Goal: Transaction & Acquisition: Purchase product/service

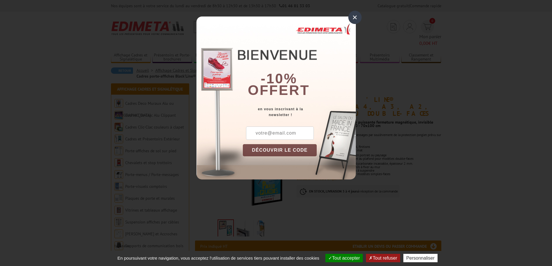
click at [355, 17] on div "×" at bounding box center [354, 17] width 13 height 13
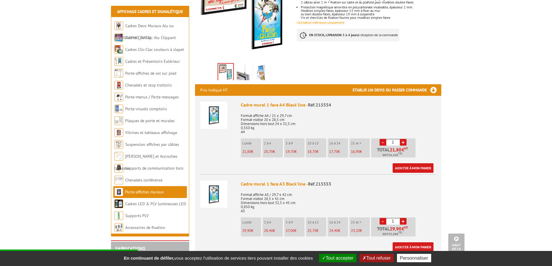
scroll to position [160, 0]
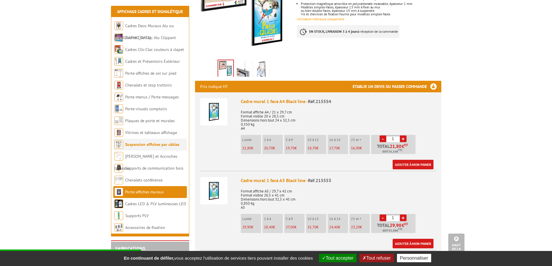
click at [153, 146] on link "Suspension affiches par câbles" at bounding box center [152, 144] width 54 height 5
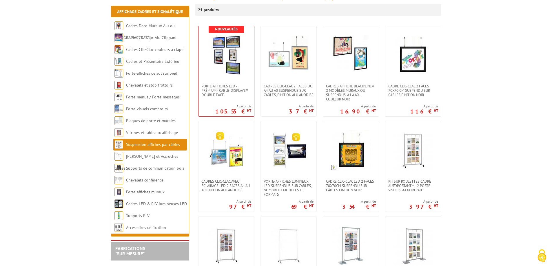
scroll to position [106, 0]
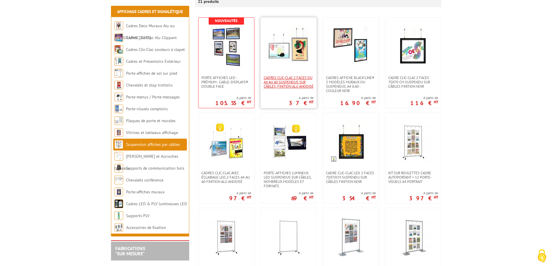
click at [289, 81] on span "Cadres Clic-Clac 2 faces du A4 au A0 suspendus sur câbles, finition alu anodisé" at bounding box center [289, 82] width 50 height 13
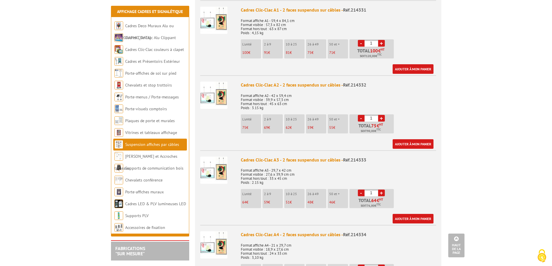
scroll to position [312, 0]
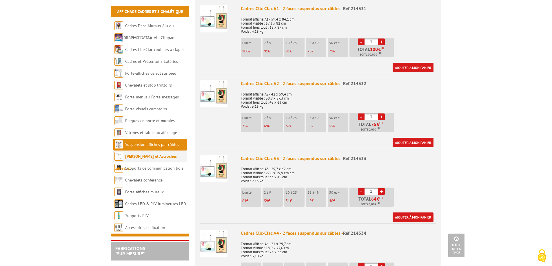
click at [148, 158] on link "[PERSON_NAME] et Accroches tableaux" at bounding box center [145, 162] width 62 height 17
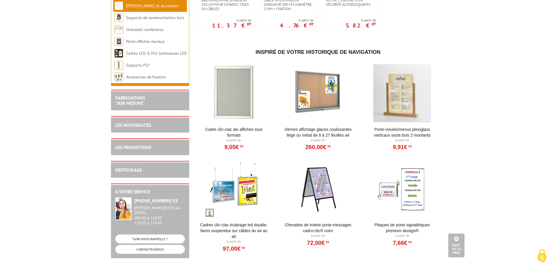
scroll to position [294, 0]
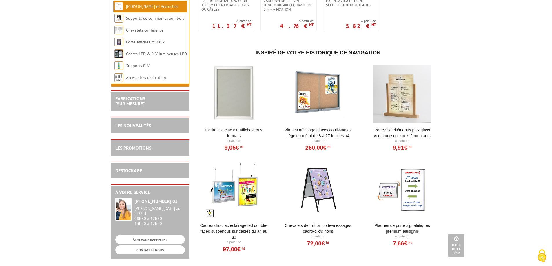
click at [237, 101] on div at bounding box center [234, 94] width 72 height 58
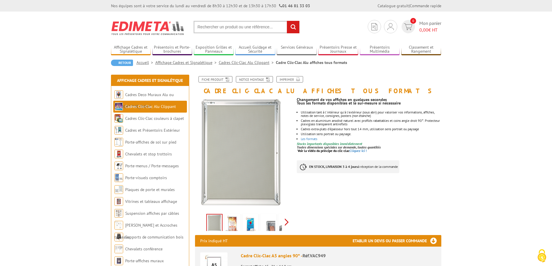
click at [286, 222] on div "Previous Next" at bounding box center [244, 222] width 98 height 20
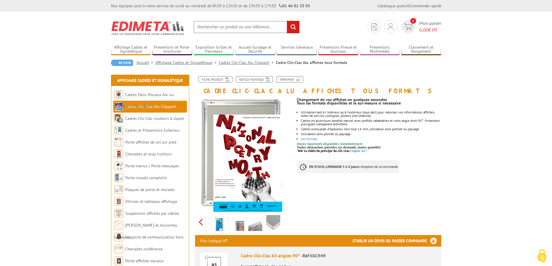
click at [201, 223] on div "Previous Next" at bounding box center [244, 222] width 98 height 20
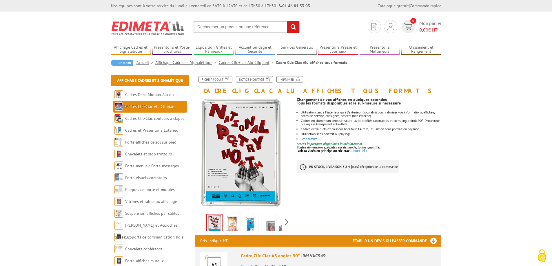
click at [201, 223] on div "Previous Next" at bounding box center [244, 222] width 98 height 20
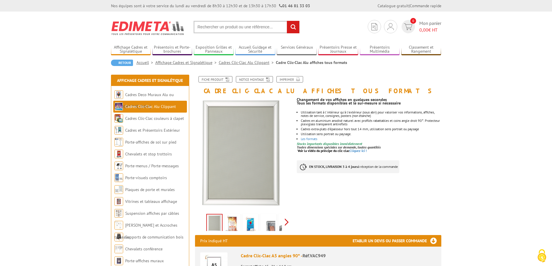
click at [286, 223] on div "Previous Next" at bounding box center [244, 222] width 98 height 20
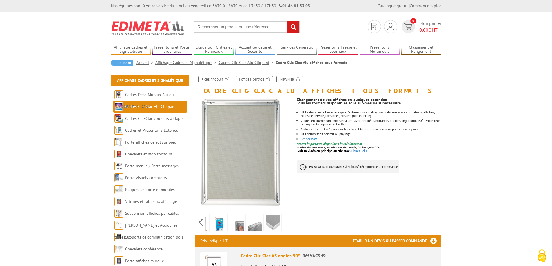
click at [219, 228] on img at bounding box center [219, 224] width 14 height 18
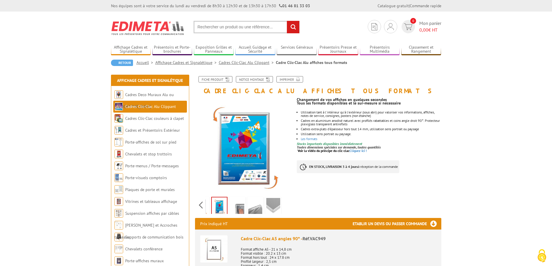
click at [240, 210] on img at bounding box center [237, 207] width 14 height 18
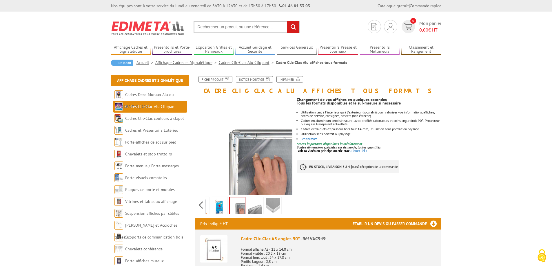
click at [258, 213] on img at bounding box center [255, 207] width 14 height 18
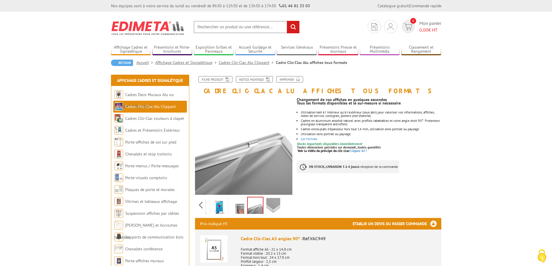
click at [274, 205] on img at bounding box center [273, 207] width 14 height 18
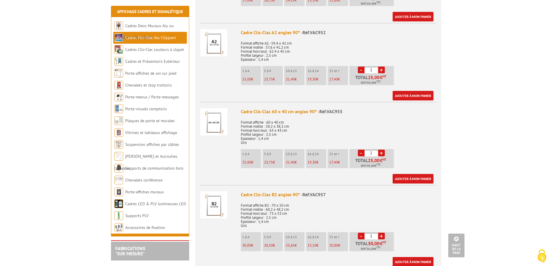
scroll to position [449, 0]
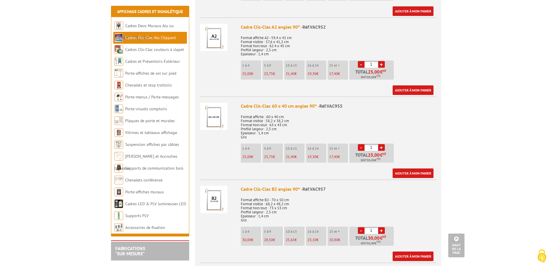
click at [217, 123] on img at bounding box center [213, 116] width 27 height 27
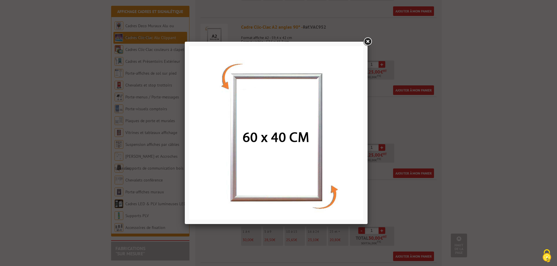
click at [366, 42] on link at bounding box center [367, 42] width 10 height 10
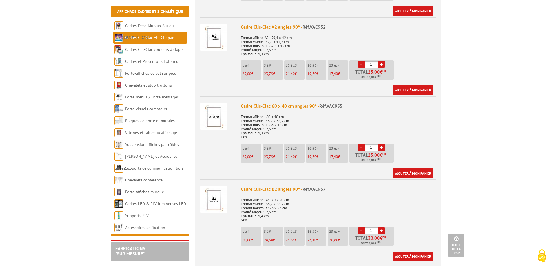
click at [214, 116] on img at bounding box center [213, 116] width 27 height 27
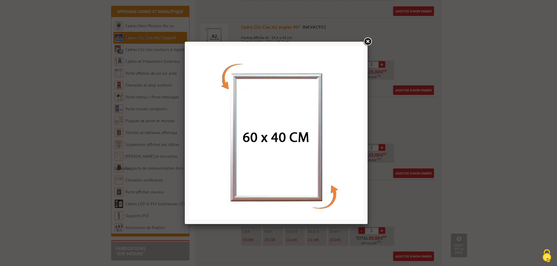
click at [367, 42] on link at bounding box center [367, 42] width 10 height 10
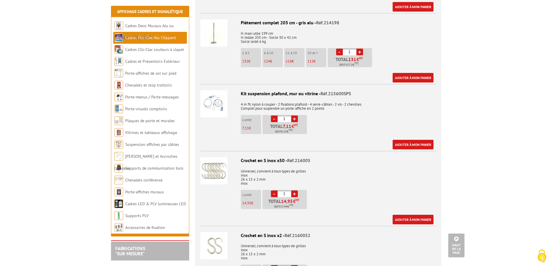
scroll to position [1572, 0]
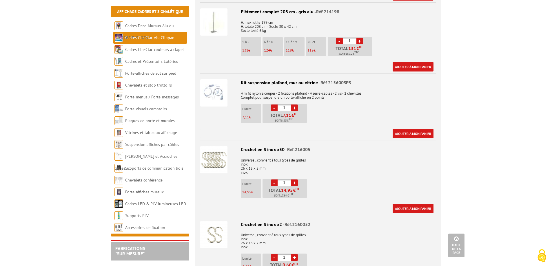
click at [236, 90] on div at bounding box center [218, 92] width 36 height 37
click at [224, 88] on img at bounding box center [213, 92] width 27 height 27
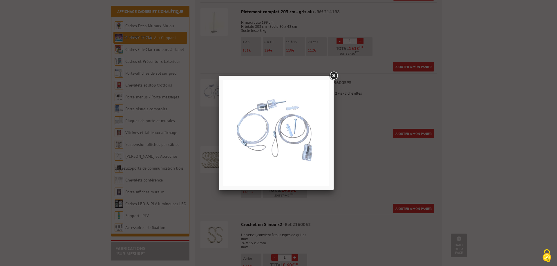
click at [334, 76] on link at bounding box center [333, 76] width 10 height 10
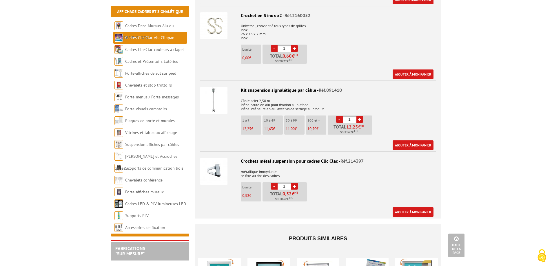
scroll to position [1762, 0]
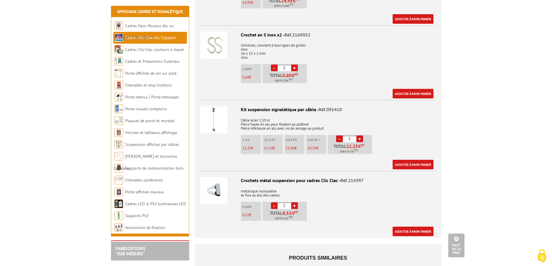
click at [218, 117] on img at bounding box center [213, 119] width 27 height 27
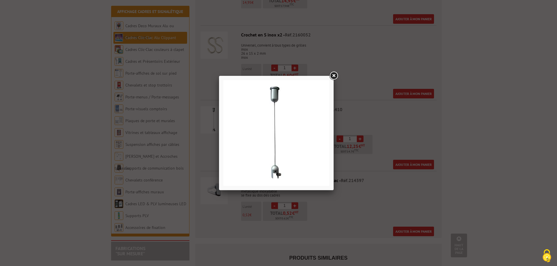
click at [335, 76] on link at bounding box center [333, 76] width 10 height 10
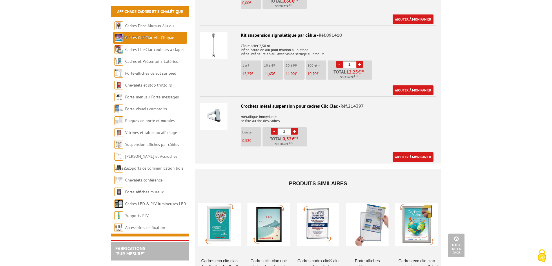
scroll to position [1861, 0]
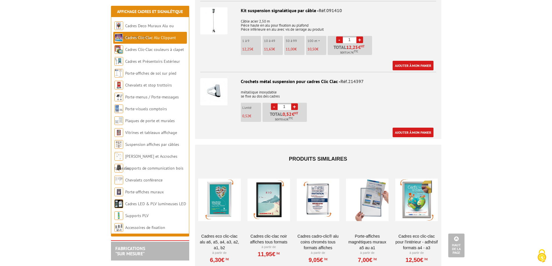
click at [217, 91] on img at bounding box center [213, 91] width 27 height 27
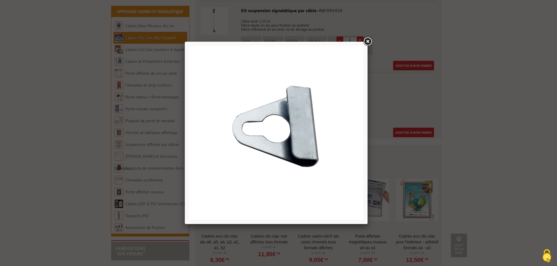
click at [366, 40] on link at bounding box center [367, 42] width 10 height 10
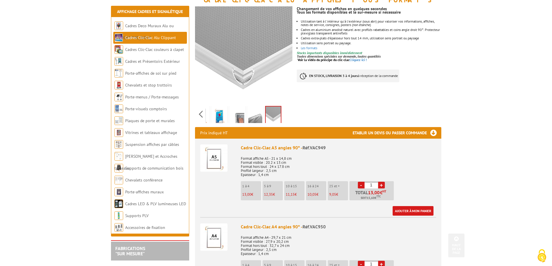
scroll to position [86, 0]
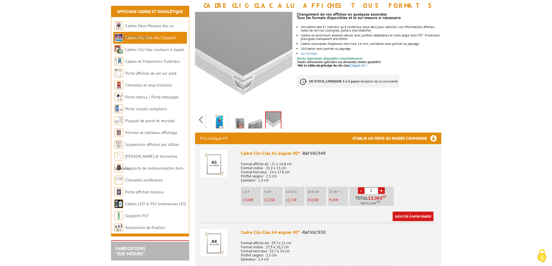
click at [256, 123] on img at bounding box center [255, 122] width 14 height 18
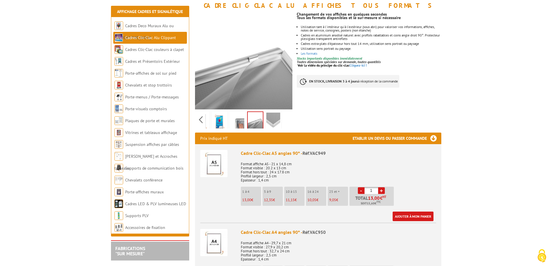
click at [238, 123] on img at bounding box center [237, 122] width 14 height 18
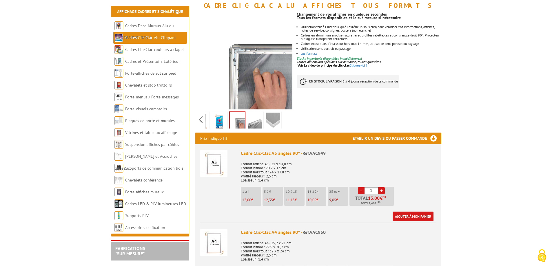
click at [219, 124] on img at bounding box center [219, 122] width 14 height 18
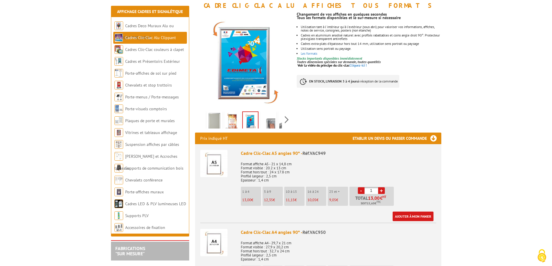
click at [200, 121] on div "Previous Next" at bounding box center [244, 120] width 98 height 20
click at [231, 122] on img at bounding box center [233, 122] width 14 height 18
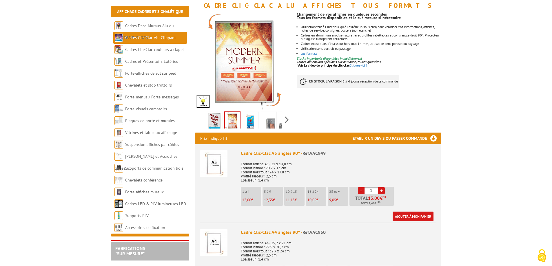
click at [217, 122] on img at bounding box center [215, 122] width 14 height 18
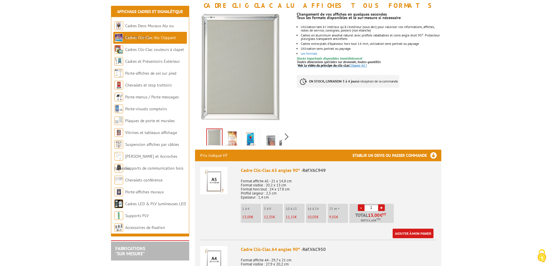
click at [340, 66] on span "Voir la vidéo du principe du clic-clac" at bounding box center [324, 65] width 52 height 4
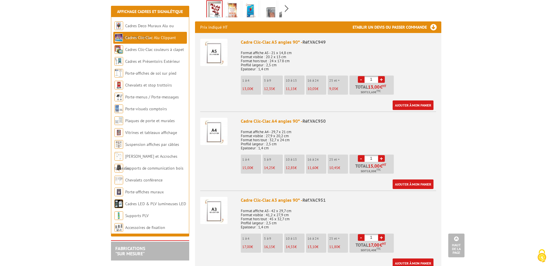
scroll to position [0, 0]
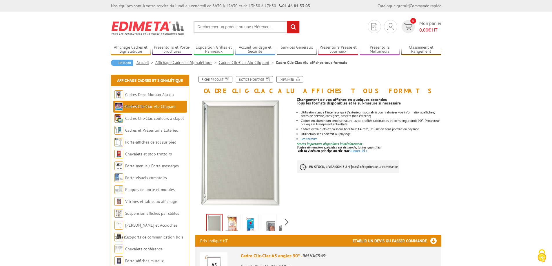
click at [234, 223] on img at bounding box center [233, 224] width 14 height 18
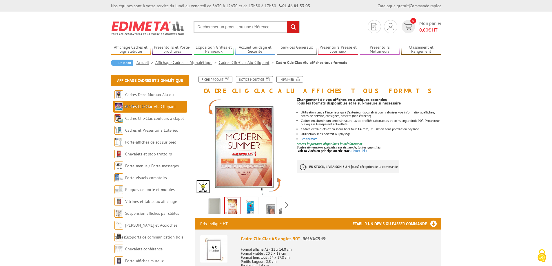
click at [249, 207] on img at bounding box center [250, 207] width 14 height 18
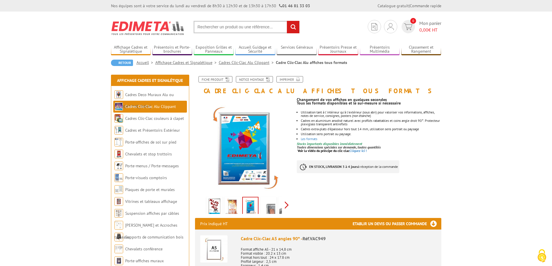
click at [287, 205] on div "Previous Next" at bounding box center [244, 205] width 98 height 20
click at [277, 206] on img at bounding box center [273, 207] width 14 height 18
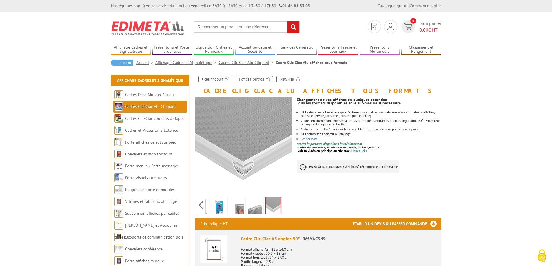
click at [238, 208] on img at bounding box center [237, 207] width 14 height 18
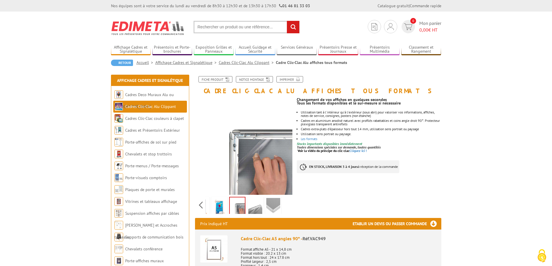
click at [276, 206] on img at bounding box center [273, 207] width 14 height 18
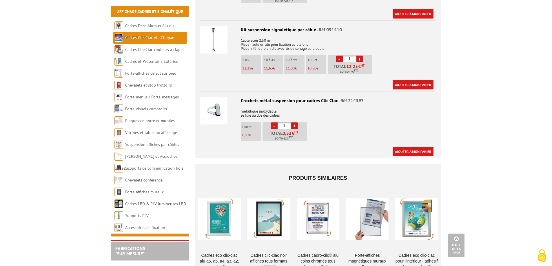
scroll to position [1831, 0]
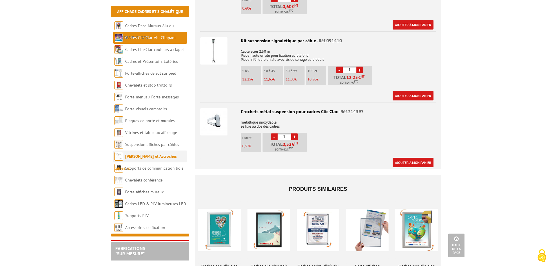
click at [158, 155] on link "[PERSON_NAME] et Accroches tableaux" at bounding box center [145, 162] width 62 height 17
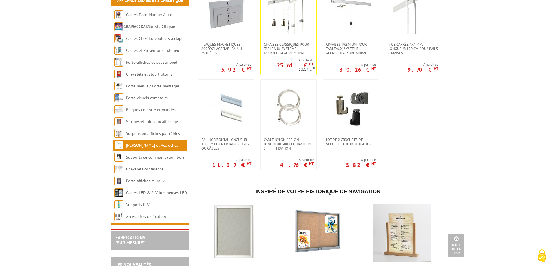
scroll to position [157, 0]
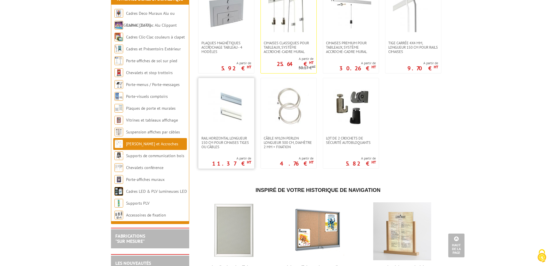
click at [237, 110] on img at bounding box center [226, 107] width 41 height 41
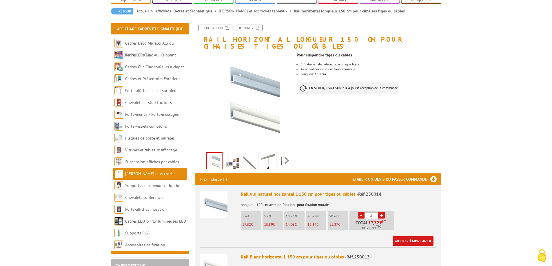
scroll to position [79, 0]
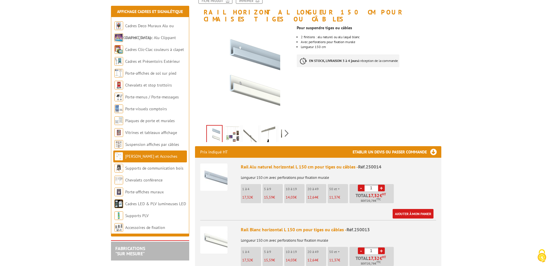
click at [269, 129] on img at bounding box center [268, 135] width 14 height 18
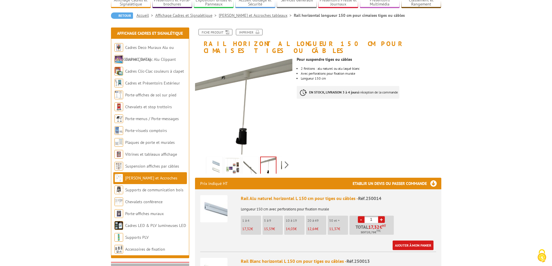
scroll to position [44, 0]
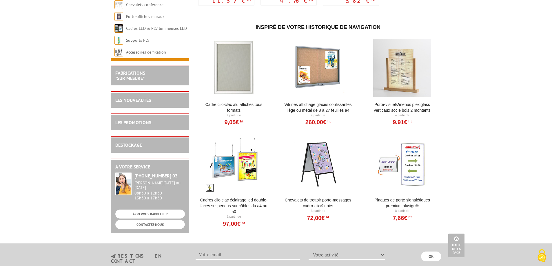
scroll to position [328, 0]
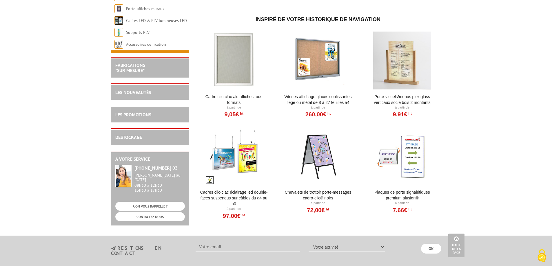
click at [236, 74] on div at bounding box center [234, 61] width 72 height 58
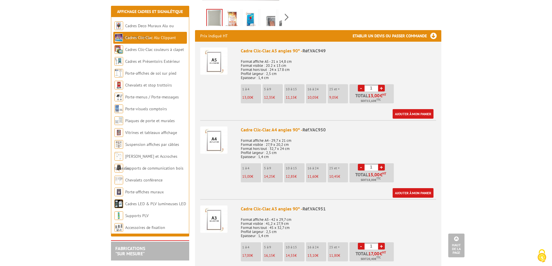
scroll to position [211, 0]
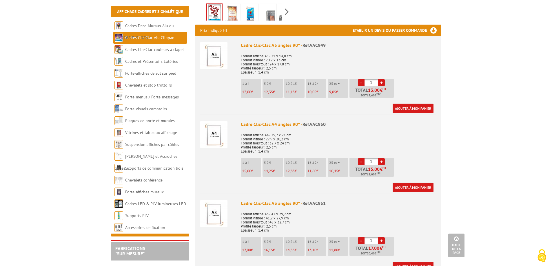
click at [217, 136] on img at bounding box center [213, 134] width 27 height 27
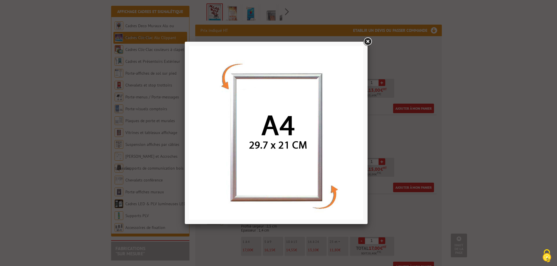
click at [368, 39] on link at bounding box center [367, 42] width 10 height 10
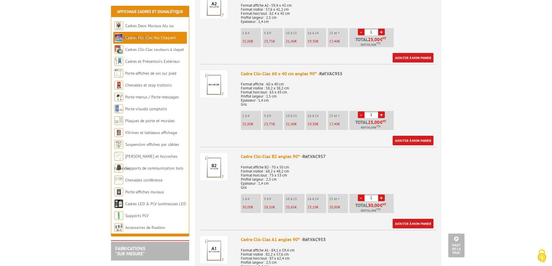
scroll to position [507, 0]
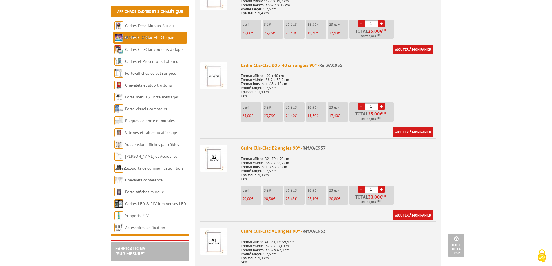
click at [382, 107] on link "+" at bounding box center [381, 106] width 7 height 7
drag, startPoint x: 366, startPoint y: 107, endPoint x: 374, endPoint y: 107, distance: 9.0
click at [374, 107] on input "2" at bounding box center [372, 106] width 14 height 7
type input "26"
click at [414, 132] on link "Ajouter à mon panier" at bounding box center [413, 133] width 41 height 10
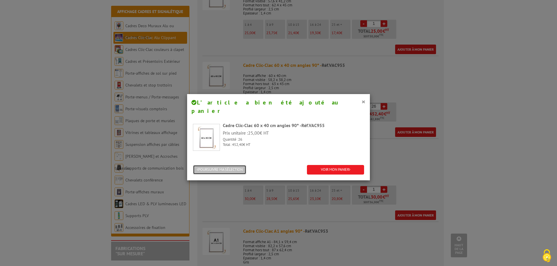
click at [233, 165] on button "POURSUIVRE MA SÉLECTION" at bounding box center [219, 170] width 53 height 10
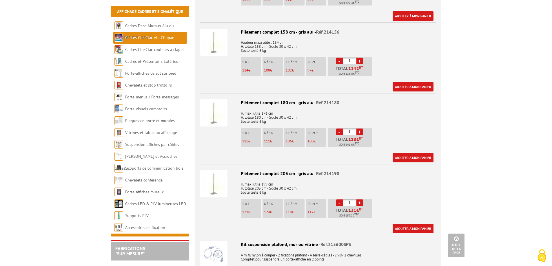
scroll to position [1480, 0]
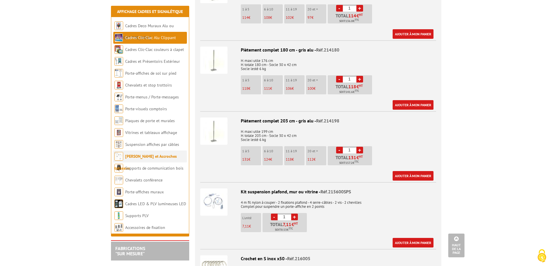
click at [142, 156] on link "[PERSON_NAME] et Accroches tableaux" at bounding box center [145, 162] width 62 height 17
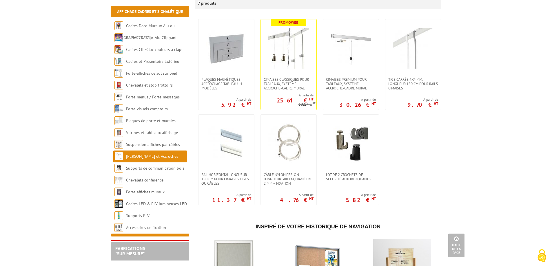
scroll to position [115, 0]
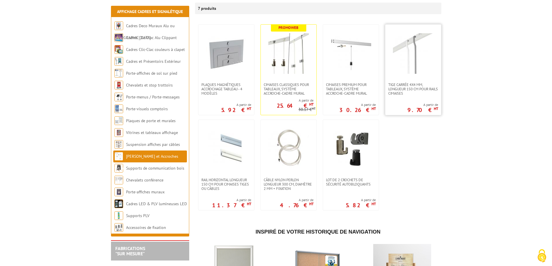
click at [412, 60] on img at bounding box center [413, 53] width 41 height 41
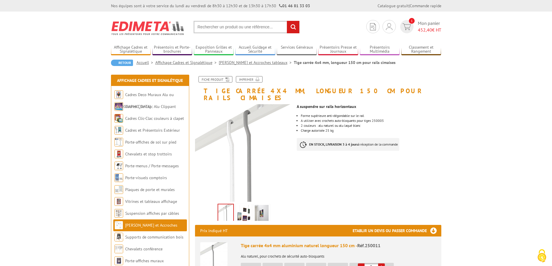
click at [267, 207] on img at bounding box center [262, 214] width 14 height 18
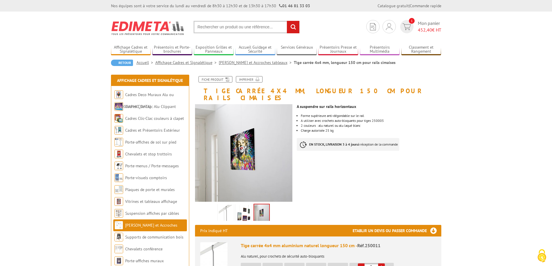
click at [247, 208] on img at bounding box center [244, 214] width 14 height 18
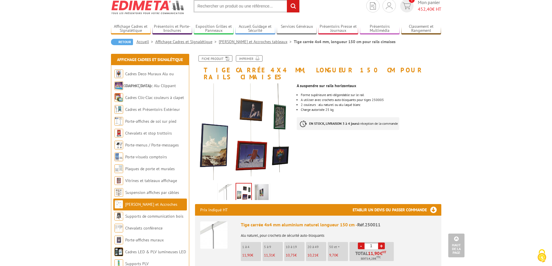
scroll to position [16, 0]
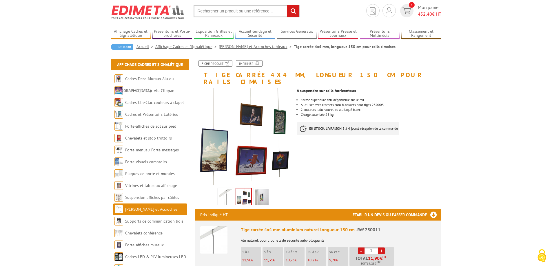
click at [153, 208] on link "[PERSON_NAME] et Accroches tableaux" at bounding box center [145, 215] width 63 height 17
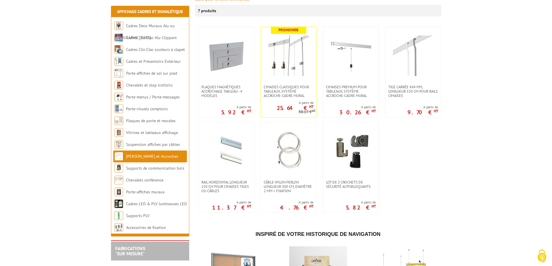
scroll to position [118, 0]
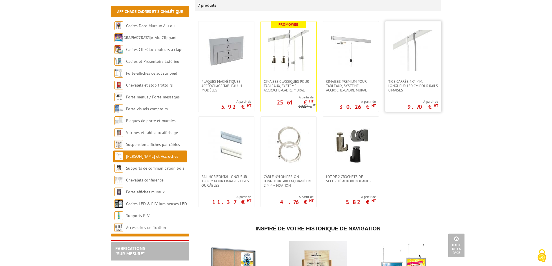
click at [413, 35] on img at bounding box center [413, 50] width 41 height 41
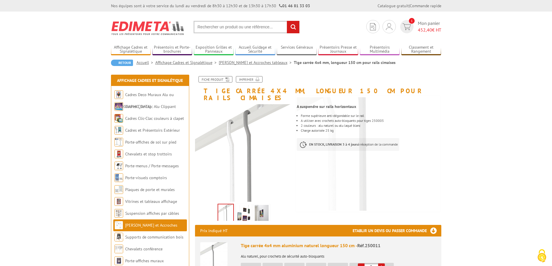
click at [245, 206] on img at bounding box center [244, 214] width 14 height 18
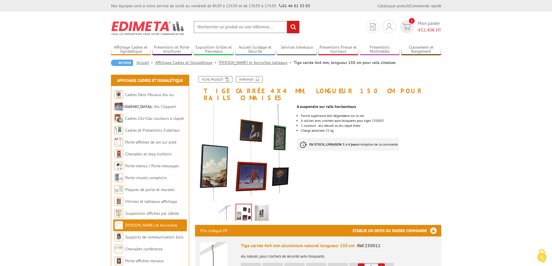
click at [263, 205] on img at bounding box center [262, 214] width 14 height 18
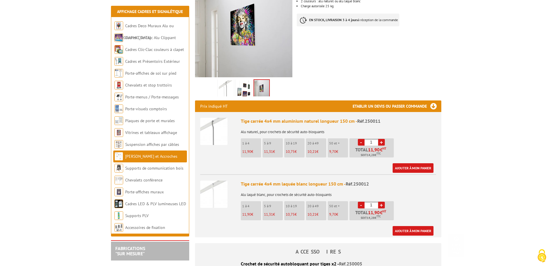
scroll to position [135, 0]
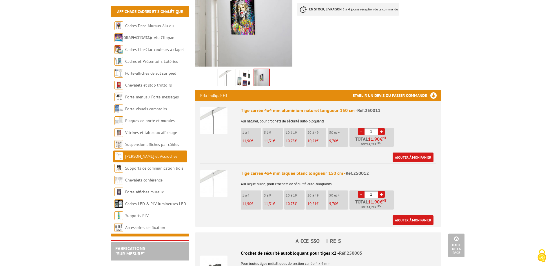
drag, startPoint x: 373, startPoint y: 187, endPoint x: 368, endPoint y: 188, distance: 5.2
click at [368, 191] on input "1" at bounding box center [372, 194] width 14 height 7
type input "10"
click at [415, 216] on link "Ajouter à mon panier" at bounding box center [413, 221] width 41 height 10
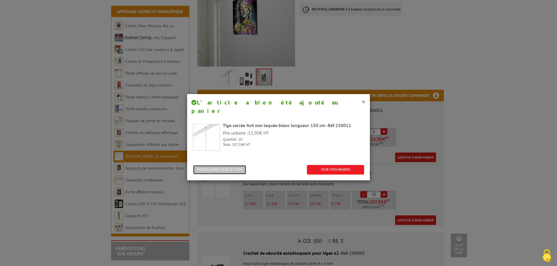
click at [212, 165] on button "POURSUIVRE MA SÉLECTION" at bounding box center [219, 170] width 53 height 10
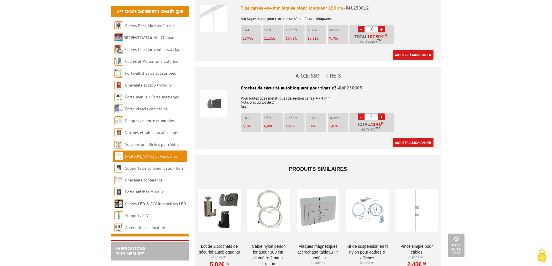
scroll to position [310, 0]
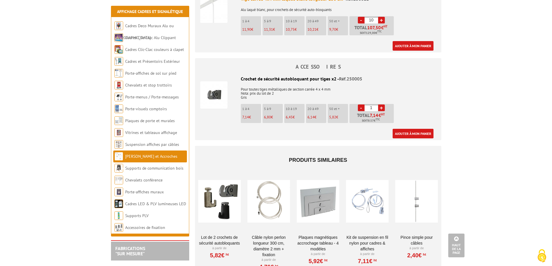
drag, startPoint x: 370, startPoint y: 101, endPoint x: 374, endPoint y: 101, distance: 4.4
click at [374, 105] on input "1" at bounding box center [372, 108] width 14 height 7
type input "10"
click at [402, 129] on link "Ajouter à mon panier" at bounding box center [413, 134] width 41 height 10
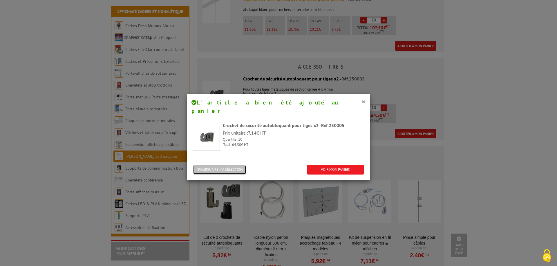
click at [219, 165] on button "POURSUIVRE MA SÉLECTION" at bounding box center [219, 170] width 53 height 10
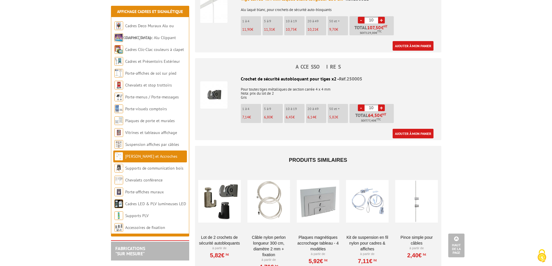
click at [225, 192] on div at bounding box center [219, 201] width 43 height 58
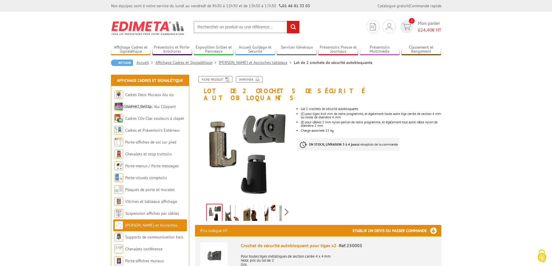
click at [156, 226] on link "[PERSON_NAME] et Accroches tableaux" at bounding box center [145, 231] width 63 height 17
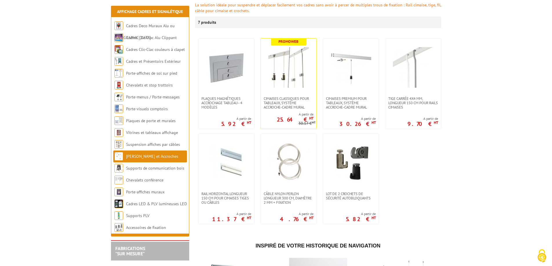
scroll to position [103, 0]
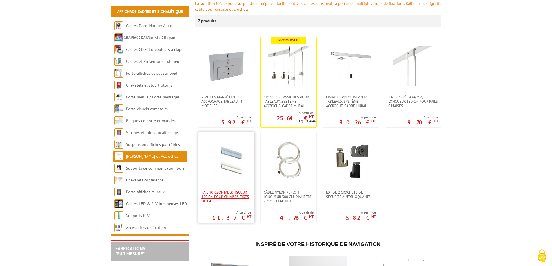
click at [232, 190] on span "Rail horizontal longueur 150 cm pour cimaises tiges ou câbles" at bounding box center [226, 196] width 50 height 13
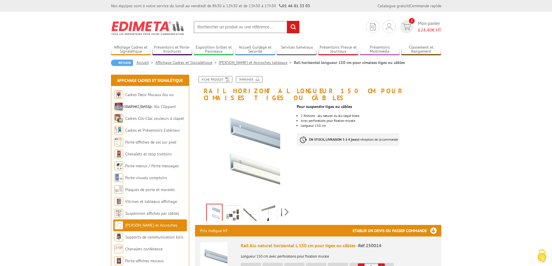
click at [269, 205] on img at bounding box center [268, 214] width 14 height 18
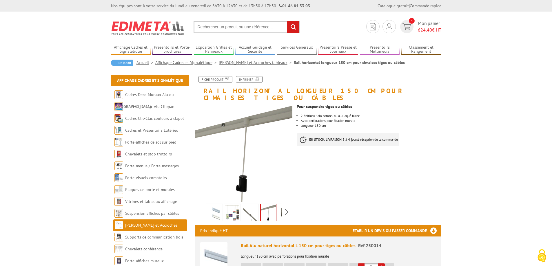
click at [250, 209] on img at bounding box center [250, 214] width 14 height 18
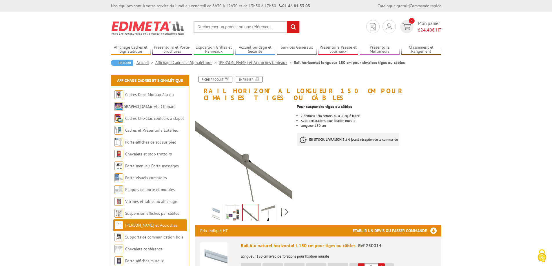
click at [281, 206] on img at bounding box center [286, 214] width 14 height 18
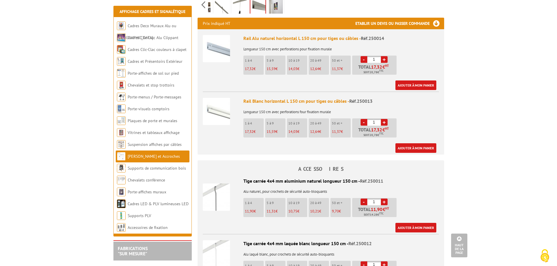
scroll to position [203, 0]
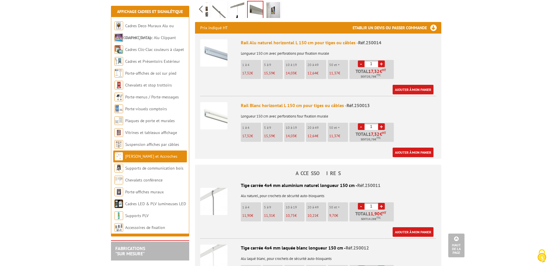
click at [218, 110] on img at bounding box center [213, 115] width 27 height 27
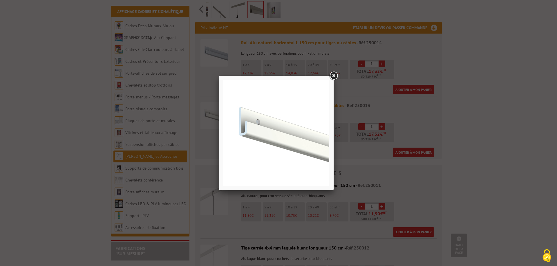
click at [332, 74] on link at bounding box center [333, 76] width 10 height 10
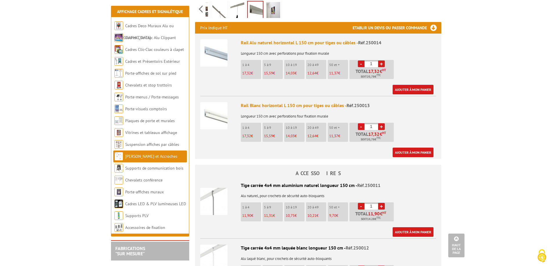
drag, startPoint x: 374, startPoint y: 119, endPoint x: 368, endPoint y: 118, distance: 7.0
click at [368, 123] on input "1" at bounding box center [372, 126] width 14 height 7
type input "&"
type input "10"
click at [408, 149] on link "Ajouter à mon panier" at bounding box center [413, 153] width 41 height 10
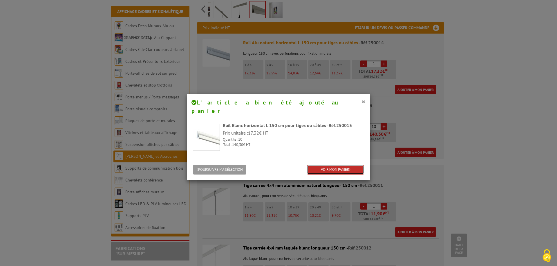
click at [322, 165] on link "VOIR MON PANIER" at bounding box center [335, 170] width 57 height 10
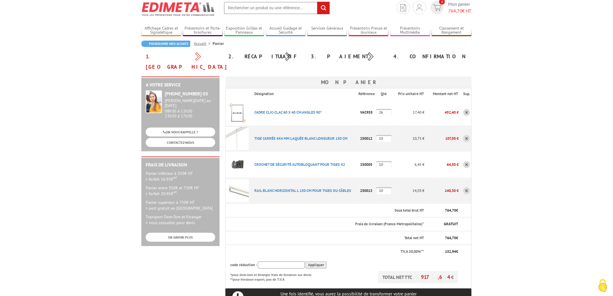
scroll to position [10, 0]
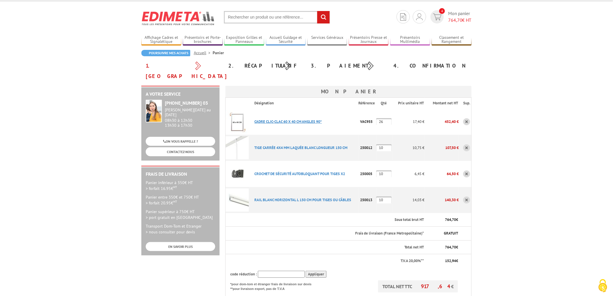
click at [274, 119] on link "CADRE CLIC-CLAC 60 X 40 CM ANGLES 90°" at bounding box center [288, 121] width 68 height 5
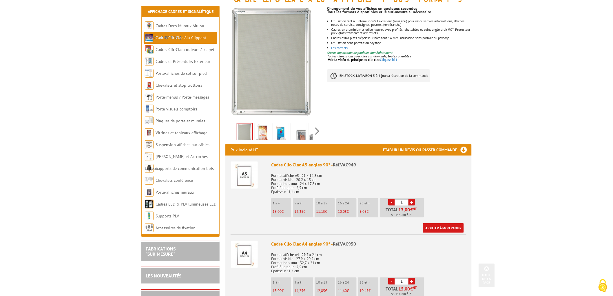
scroll to position [80, 0]
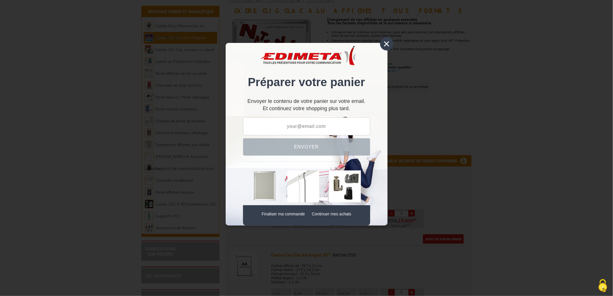
click at [285, 126] on input "text" at bounding box center [306, 126] width 127 height 18
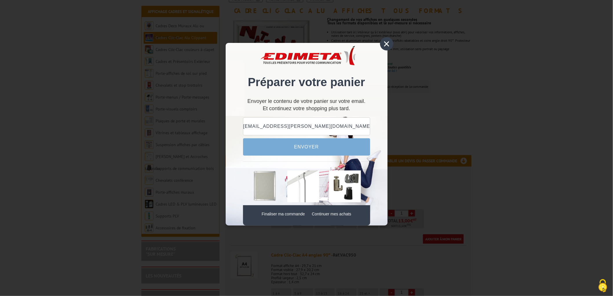
type input "[EMAIL_ADDRESS][PERSON_NAME][DOMAIN_NAME]"
click at [311, 146] on button "Envoyer" at bounding box center [306, 146] width 127 height 17
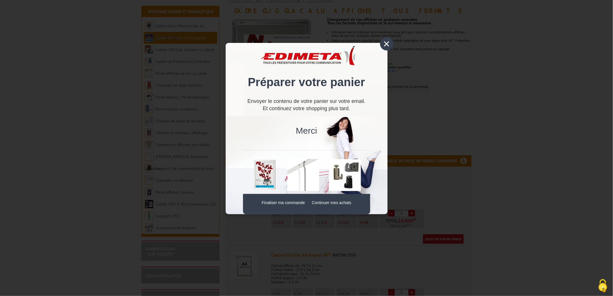
click at [389, 43] on div "×" at bounding box center [386, 43] width 13 height 13
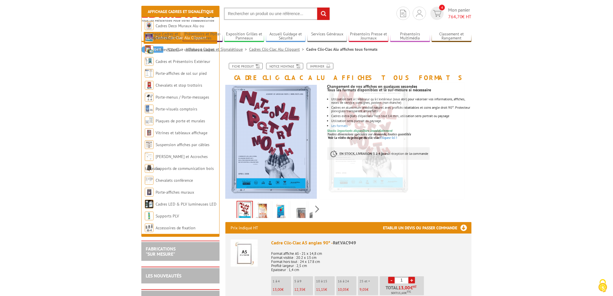
scroll to position [0, 0]
